Goal: Check status

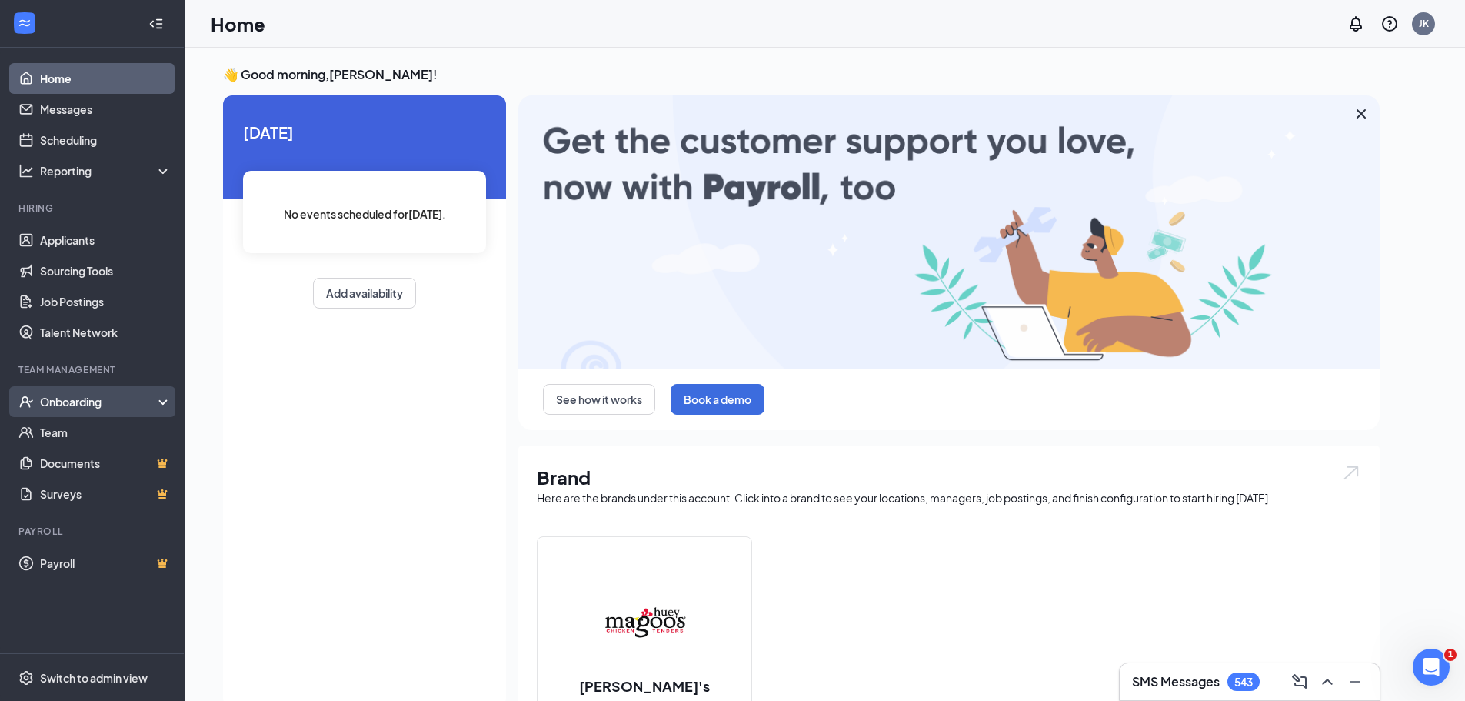
click at [92, 400] on div "Onboarding" at bounding box center [99, 401] width 118 height 15
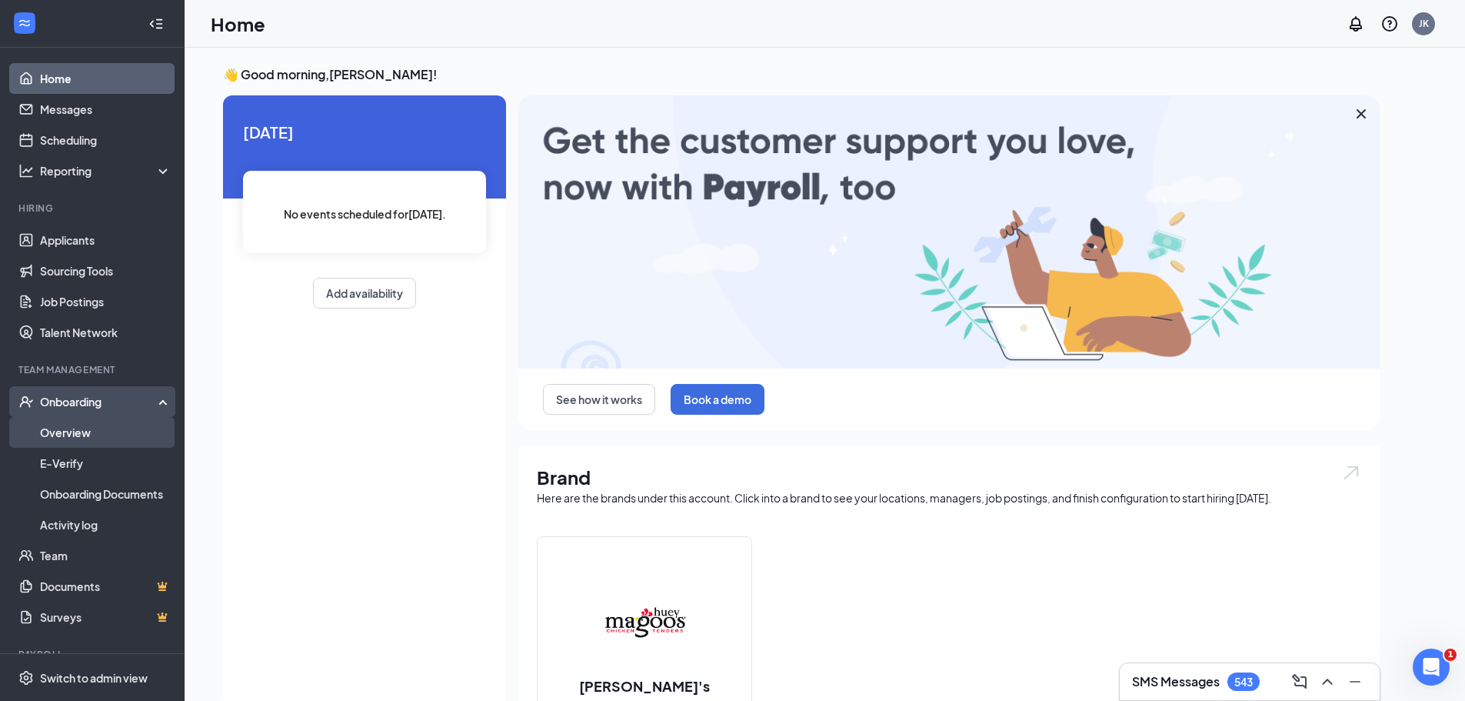
click at [70, 433] on link "Overview" at bounding box center [106, 432] width 132 height 31
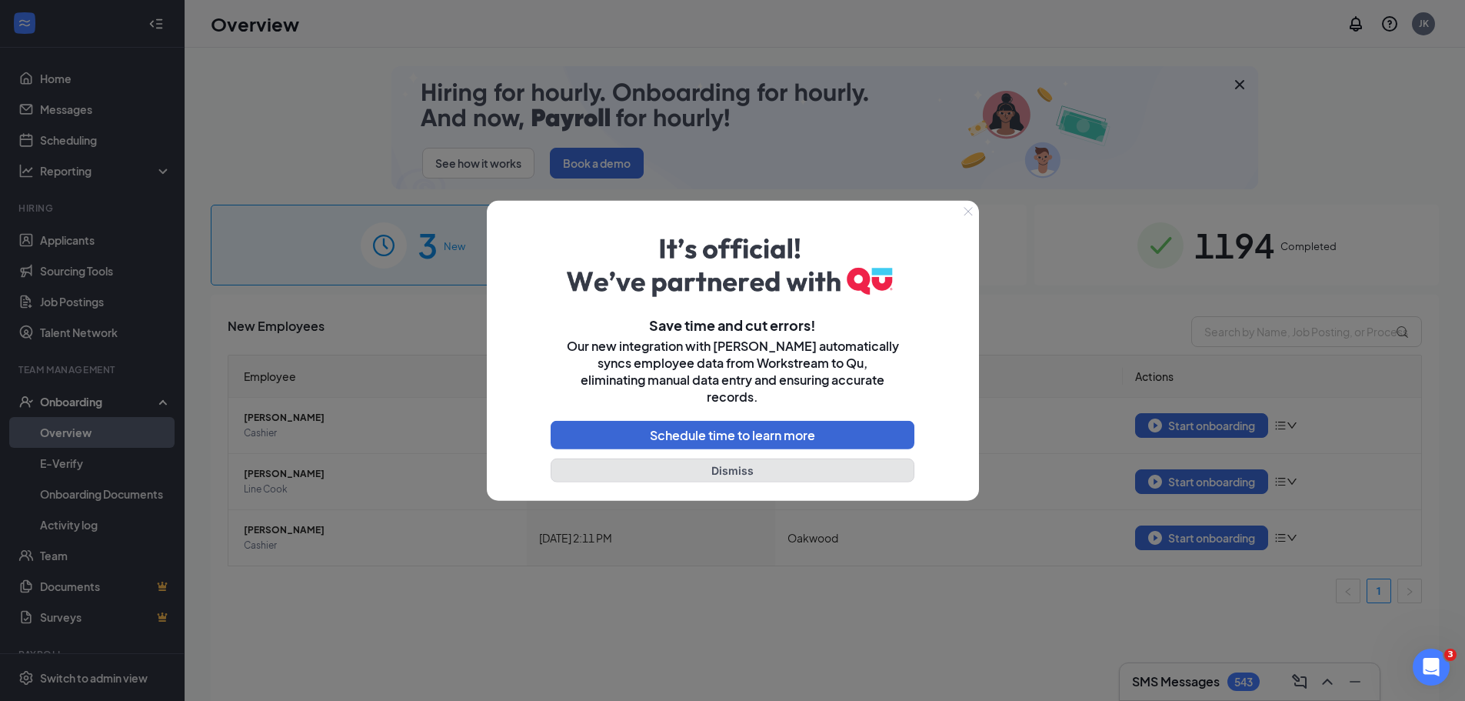
click at [778, 461] on button "Dismiss" at bounding box center [733, 470] width 365 height 24
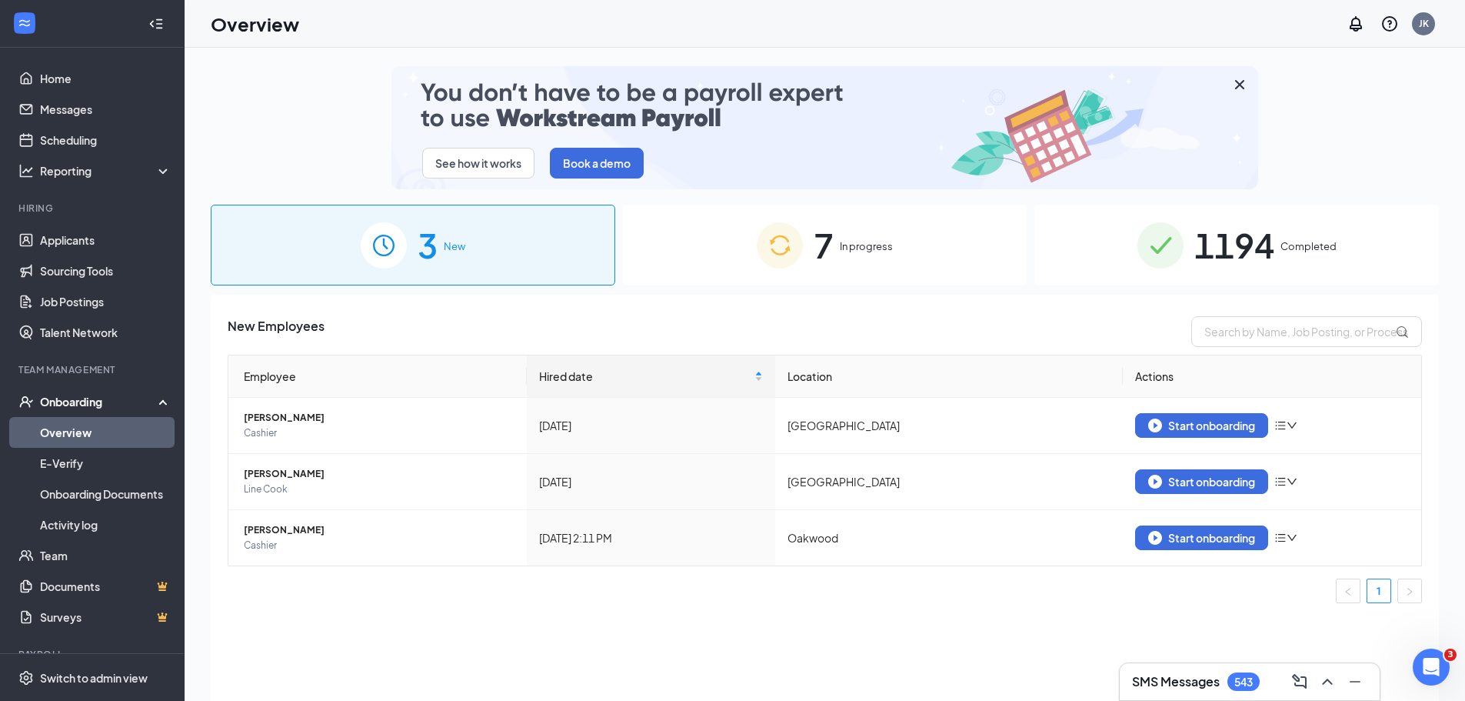
click at [927, 256] on div "7 In progress" at bounding box center [825, 245] width 405 height 81
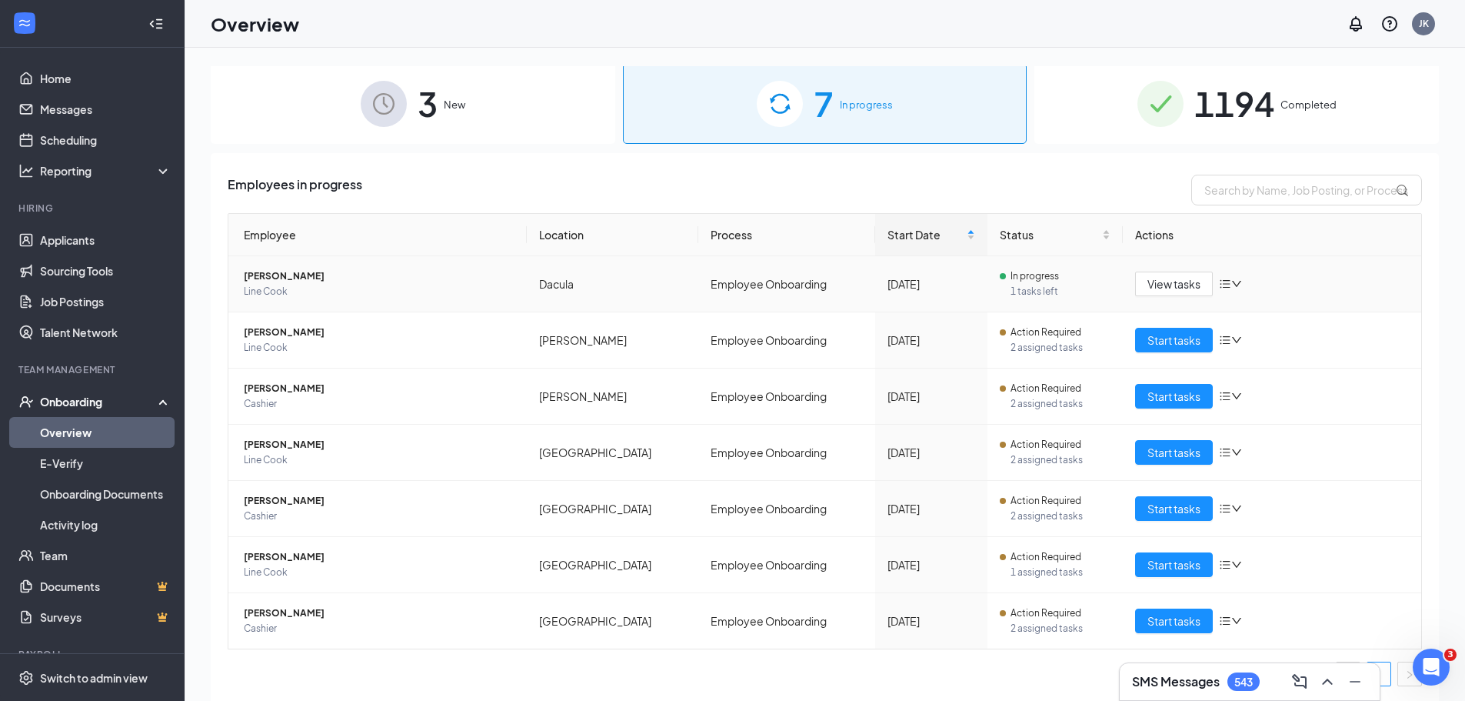
scroll to position [143, 0]
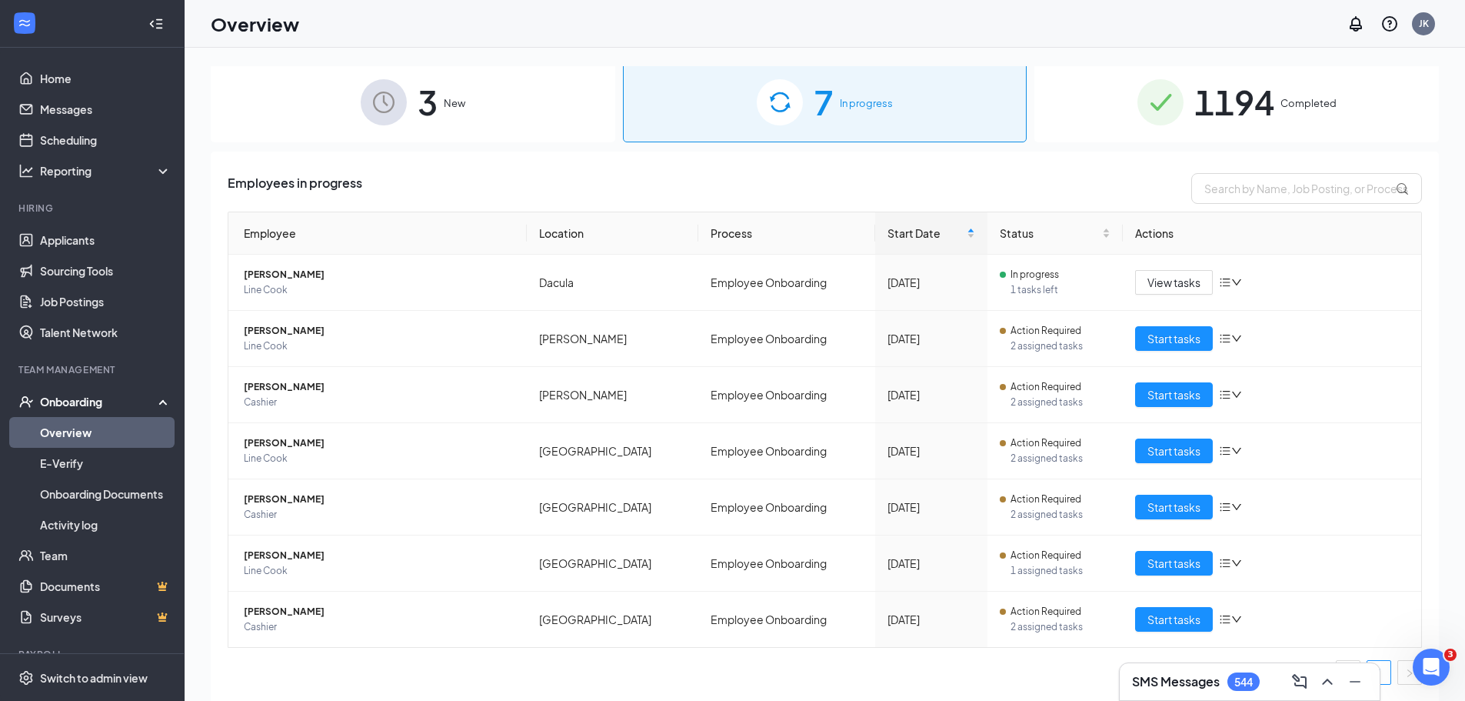
click at [1281, 100] on span "Completed" at bounding box center [1309, 102] width 56 height 15
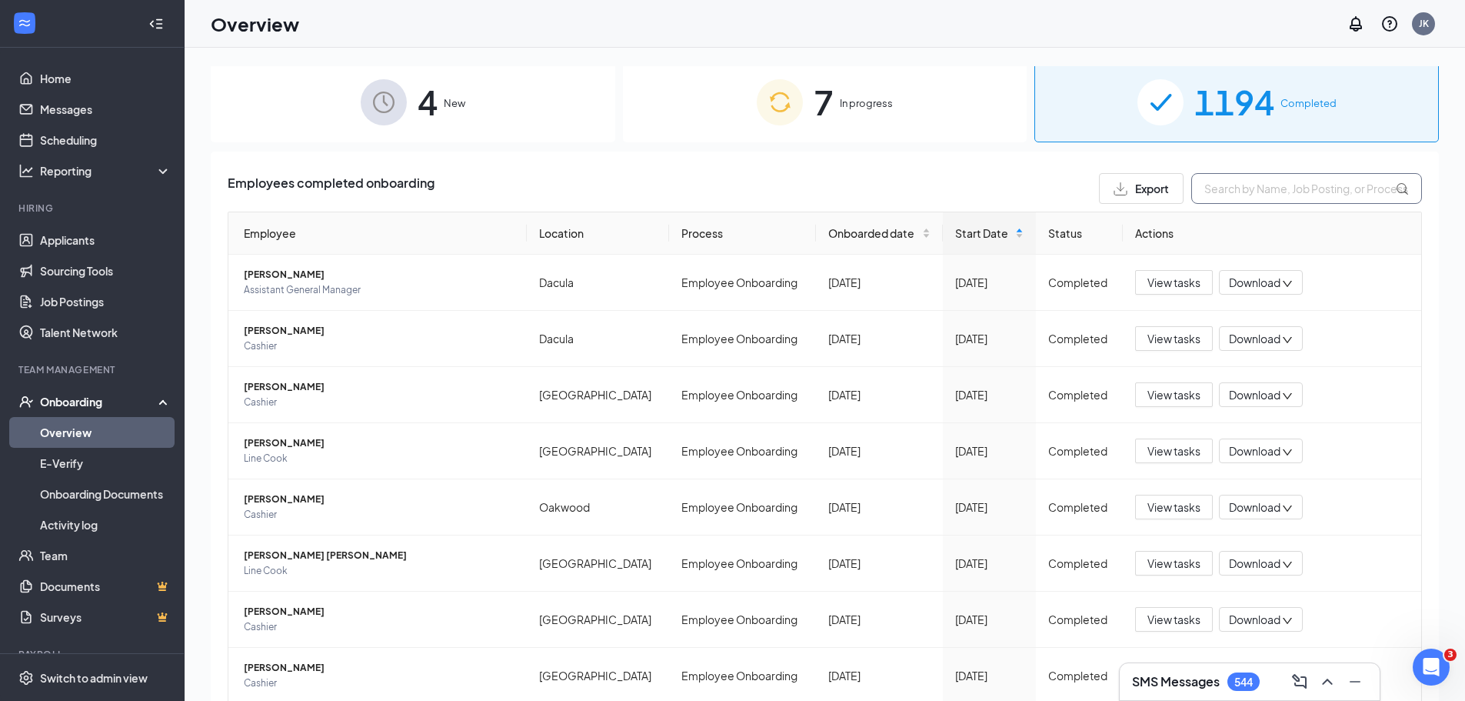
click at [1231, 192] on input "text" at bounding box center [1306, 188] width 231 height 31
type input "[PERSON_NAME]"
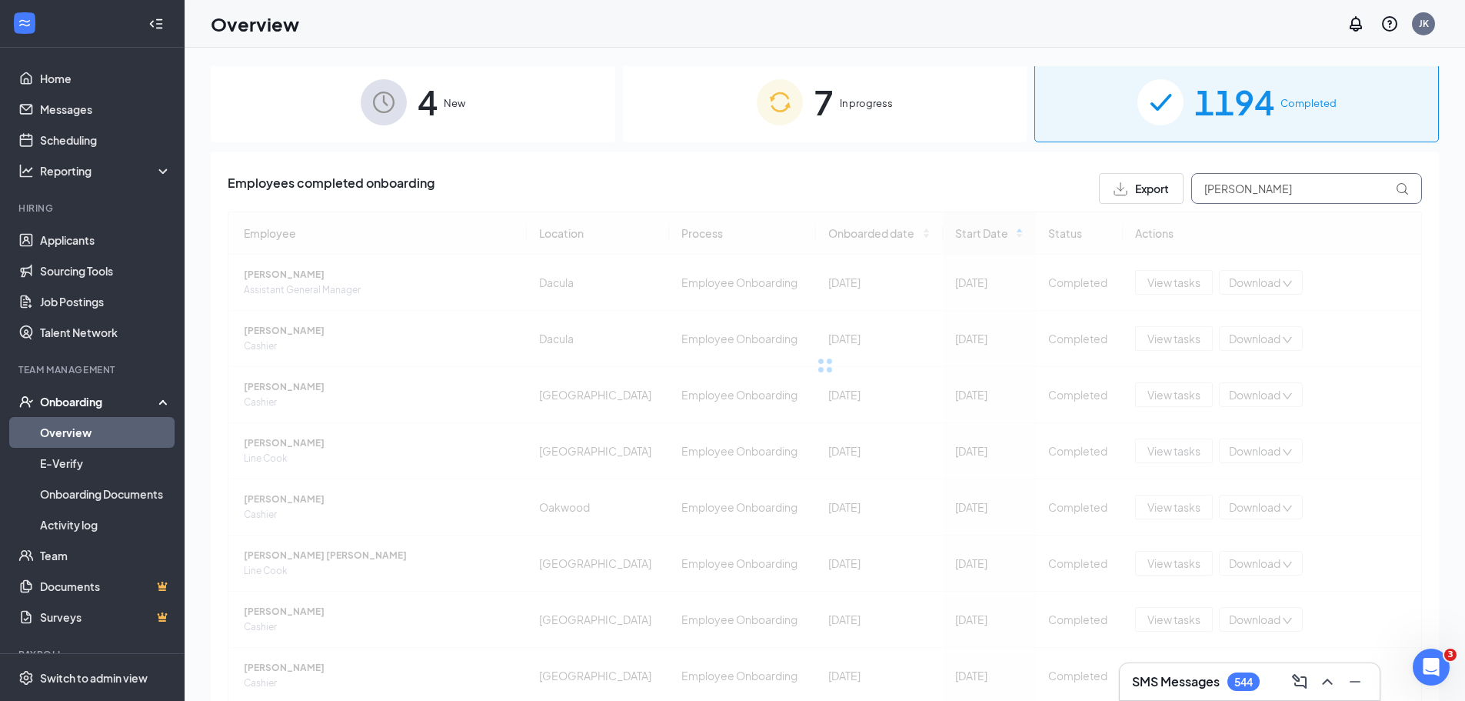
scroll to position [31, 0]
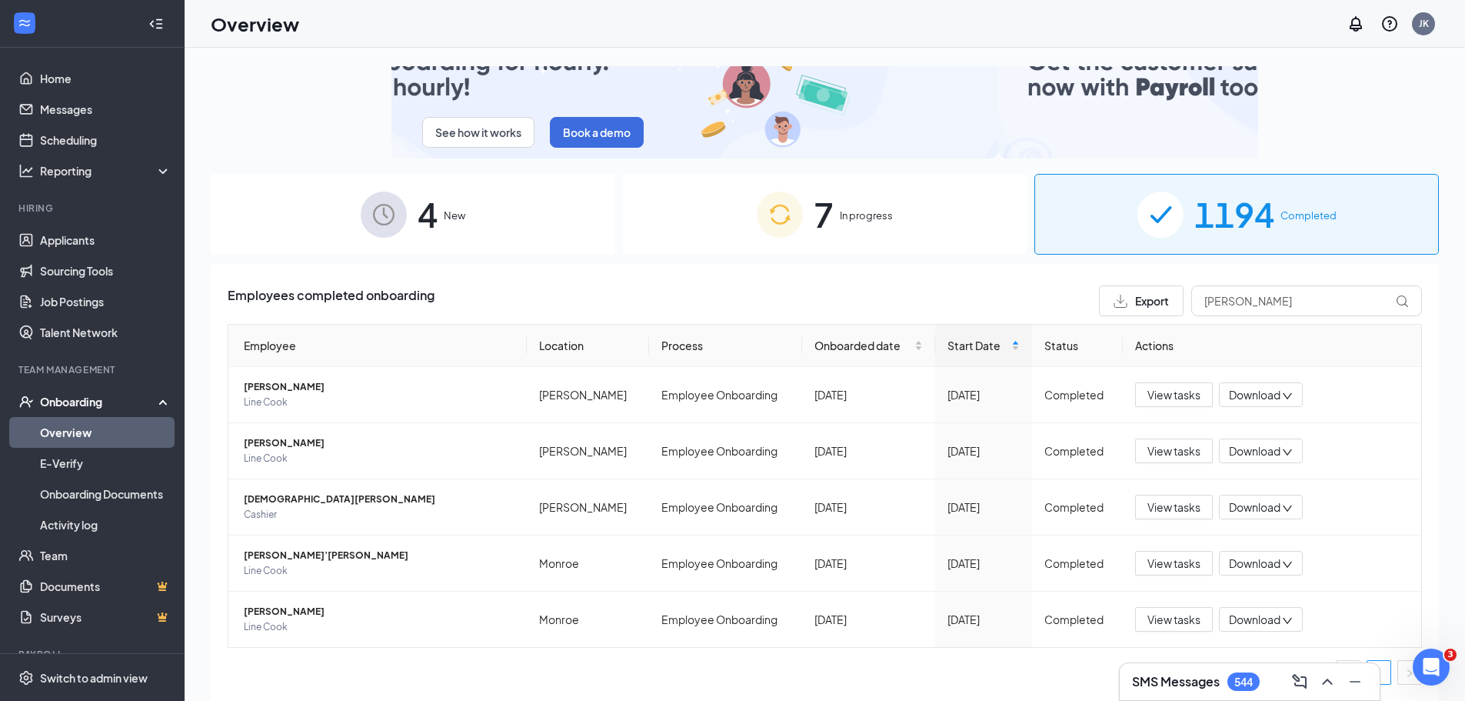
click at [902, 192] on div "7 In progress" at bounding box center [825, 214] width 405 height 81
